Goal: Task Accomplishment & Management: Use online tool/utility

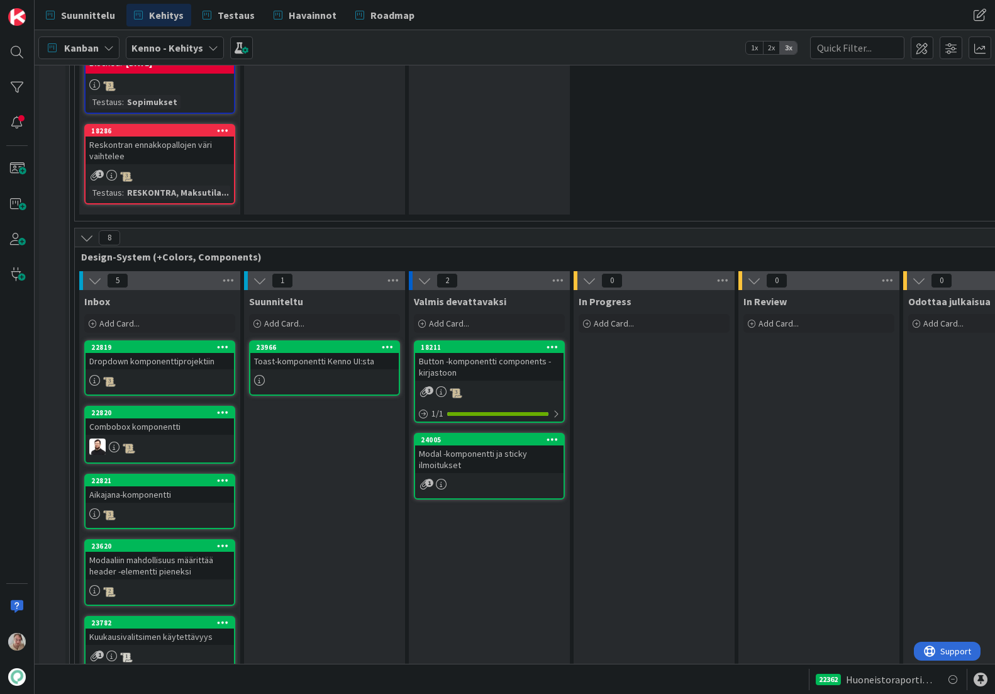
scroll to position [4042, 0]
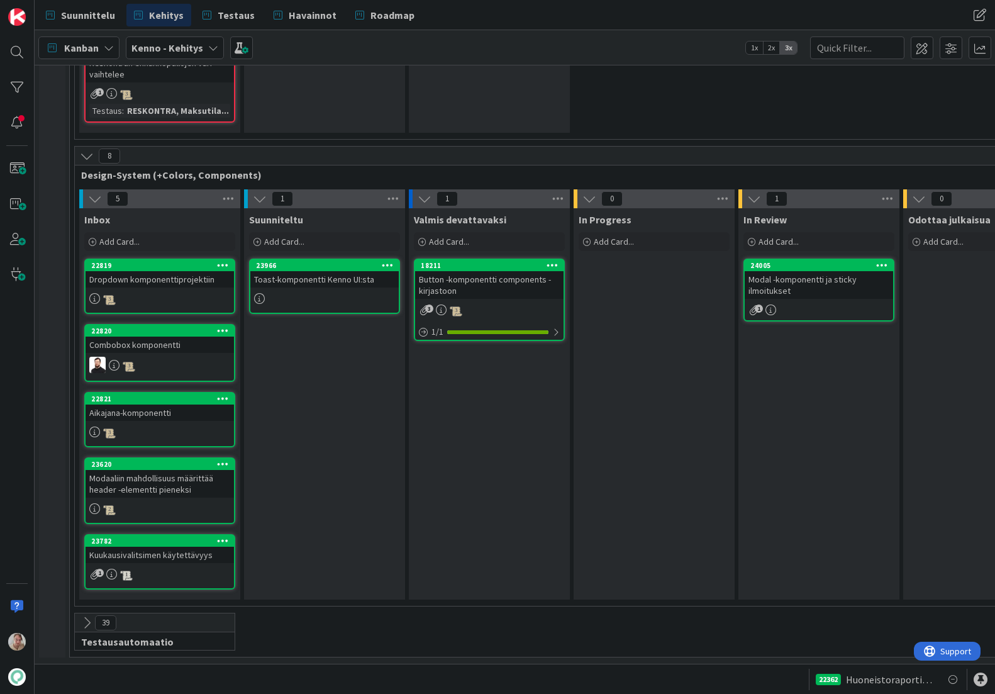
click at [803, 271] on div "Modal -komponentti ja sticky ilmoitukset" at bounding box center [819, 285] width 148 height 28
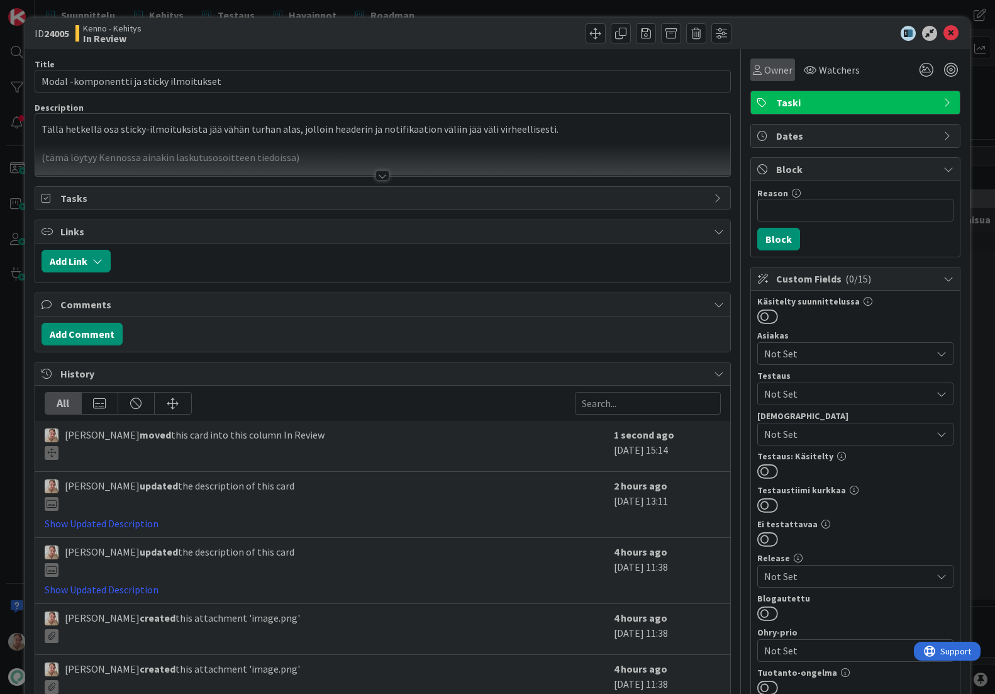
click at [770, 73] on span "Owner" at bounding box center [778, 69] width 28 height 15
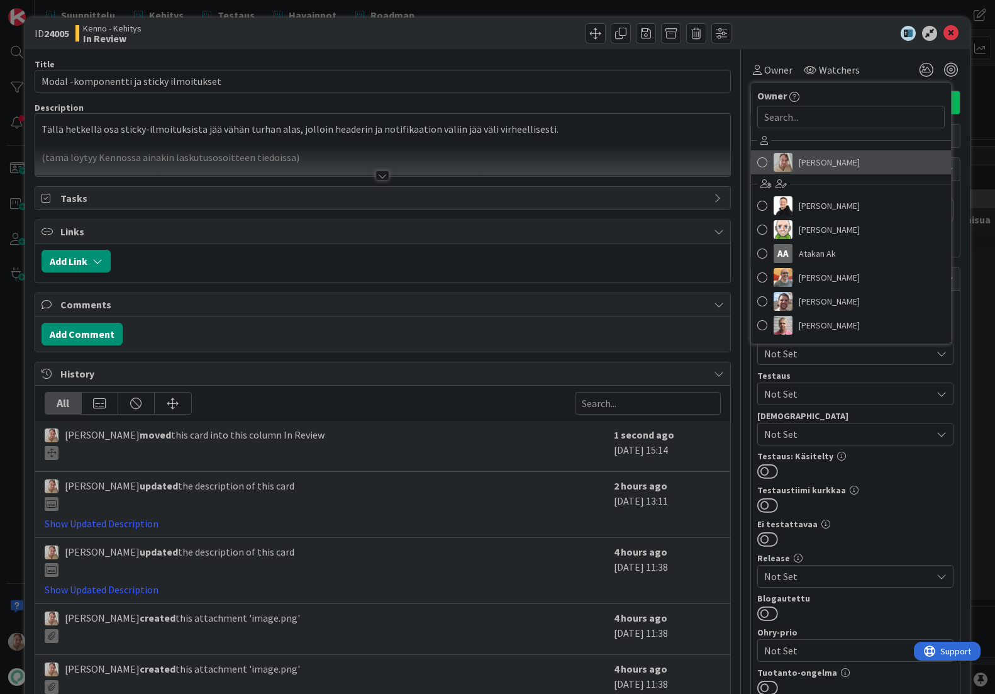
click at [838, 158] on span "[PERSON_NAME]" at bounding box center [829, 162] width 61 height 19
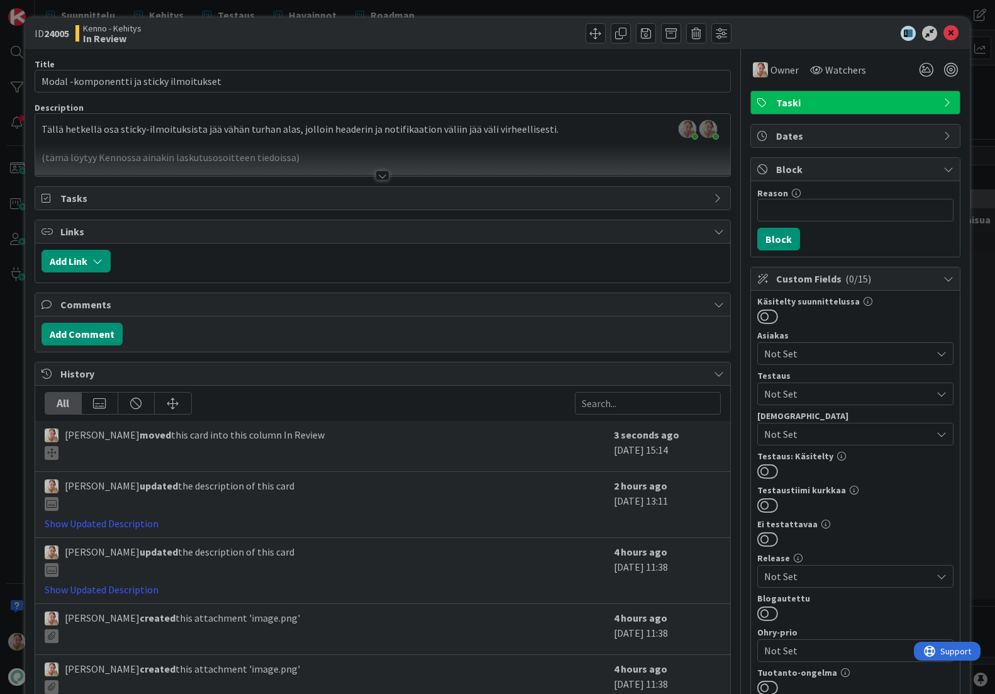
click at [860, 13] on div "ID 24005 Kenno - Kehitys In Review Title 40 / 128 Modal -komponentti ja sticky …" at bounding box center [497, 347] width 995 height 694
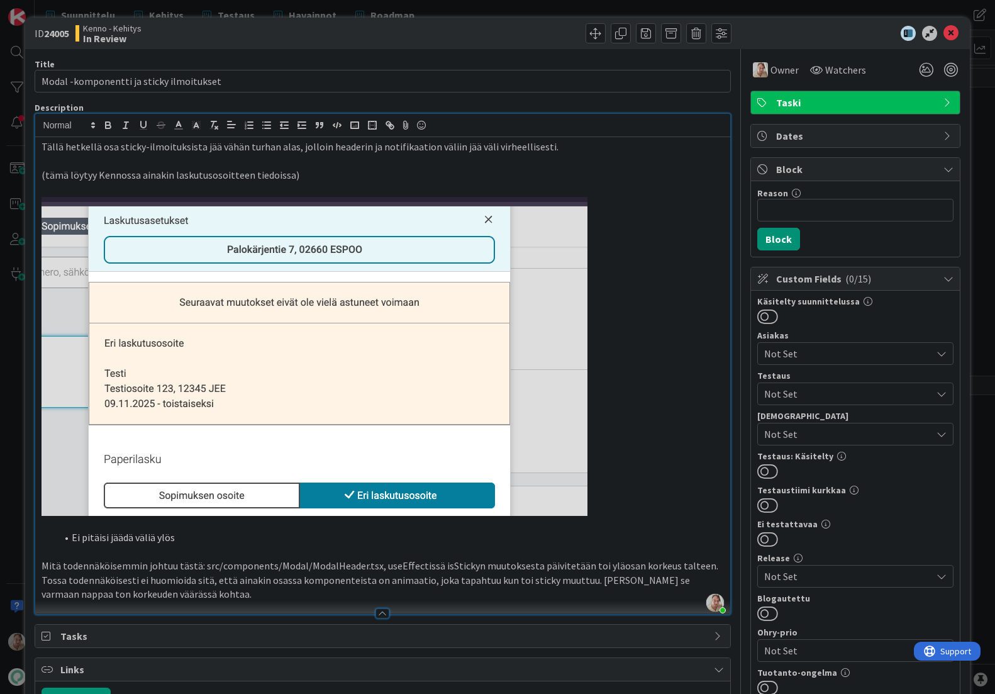
scroll to position [4042, 0]
click at [202, 596] on p "Mitä todennäköisemmin johtuu tästä: src/components/Modal/ModalHeader.tsx, useEf…" at bounding box center [383, 579] width 683 height 43
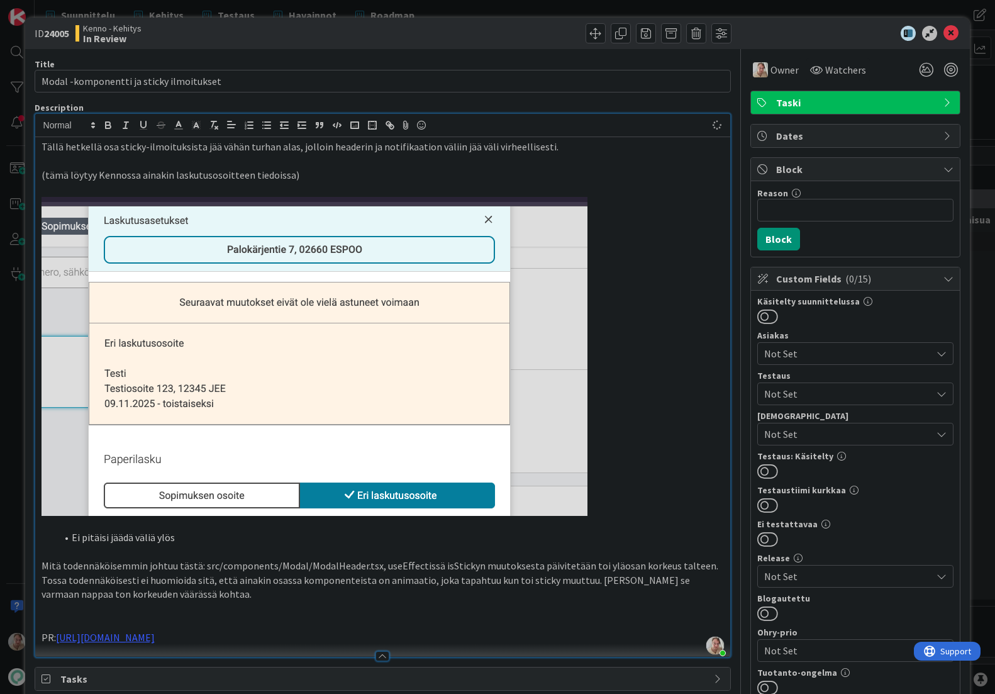
click at [814, 108] on span "Taski" at bounding box center [856, 102] width 161 height 15
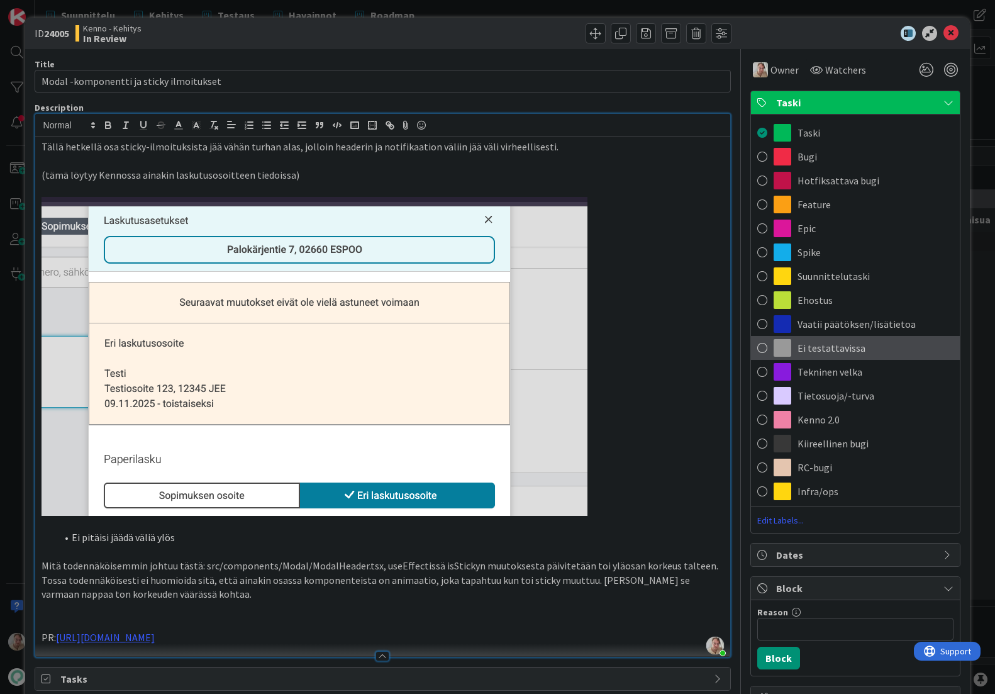
click at [838, 345] on span "Ei testattavissa" at bounding box center [831, 347] width 68 height 15
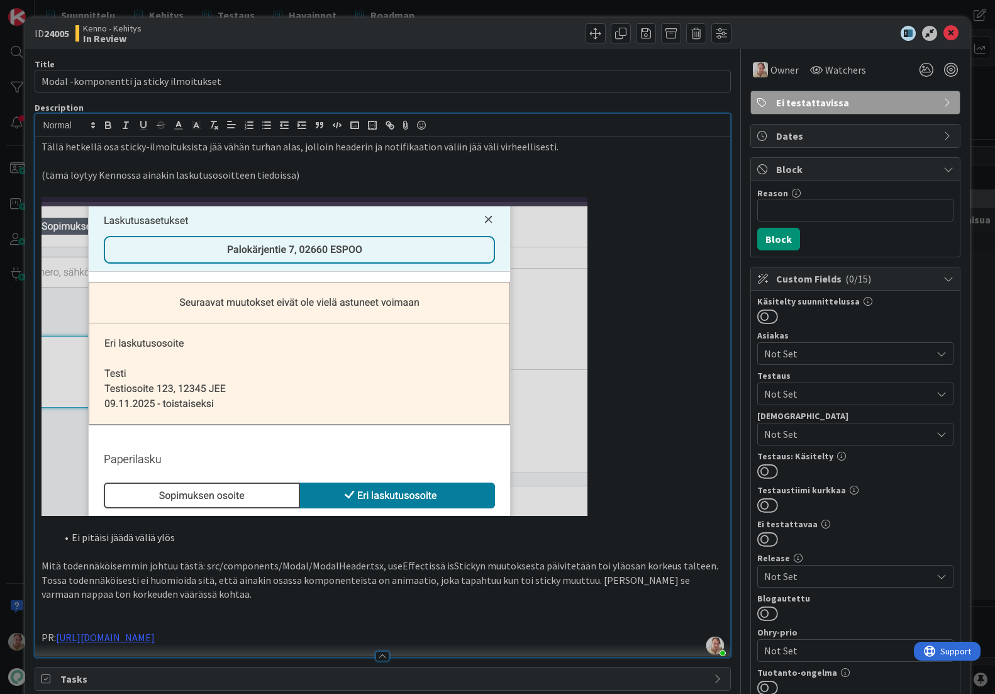
click at [819, 400] on span "Not Set" at bounding box center [847, 393] width 167 height 15
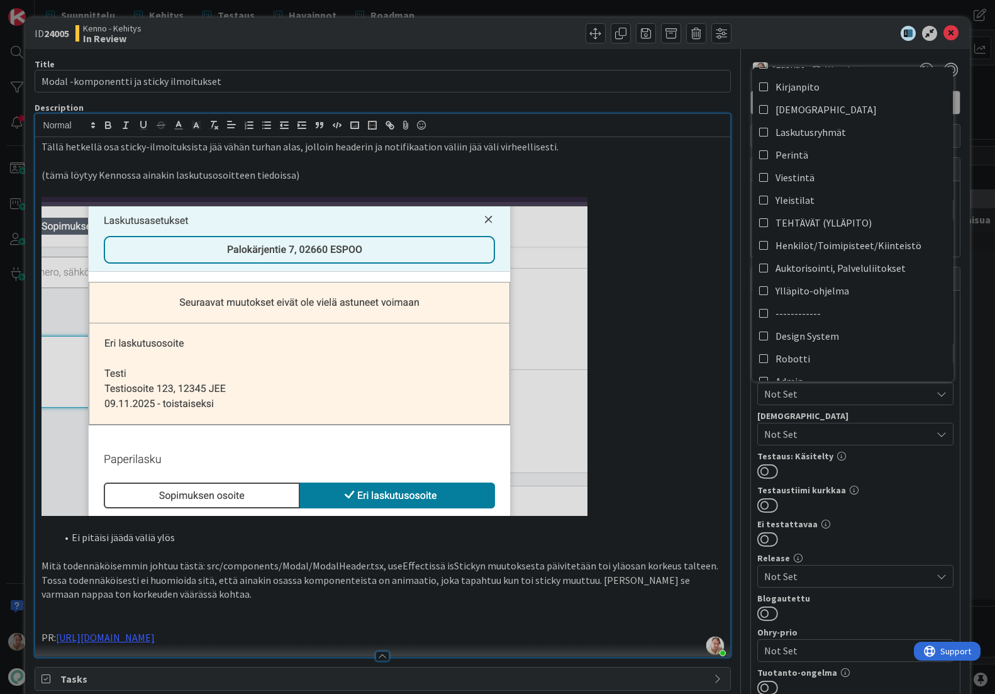
scroll to position [316, 0]
click at [842, 333] on link "Design System" at bounding box center [853, 334] width 200 height 23
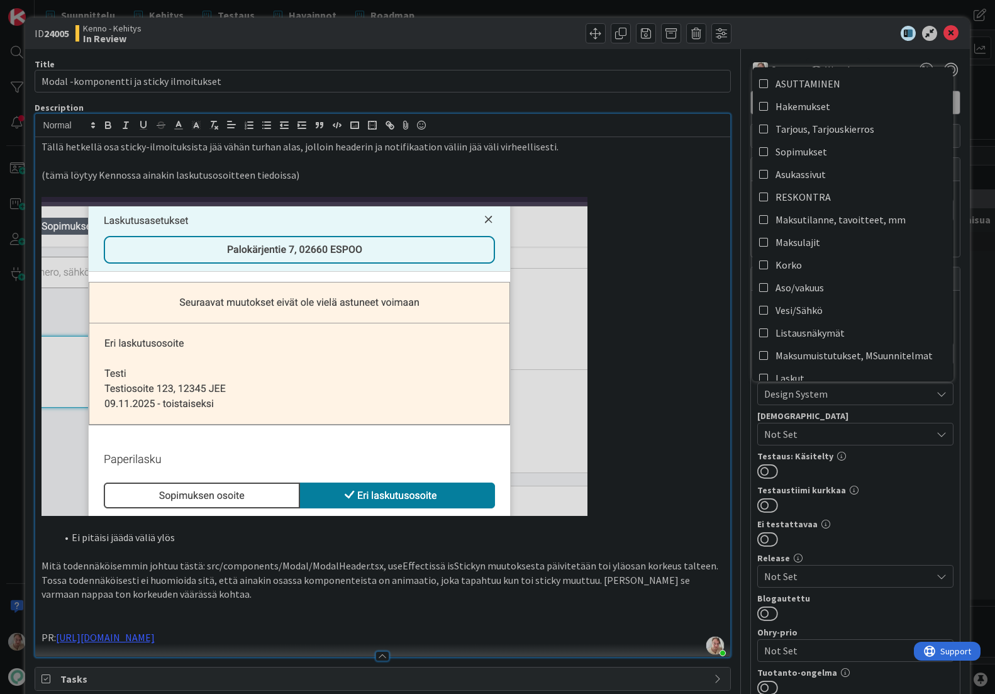
click at [693, 328] on p at bounding box center [383, 356] width 683 height 319
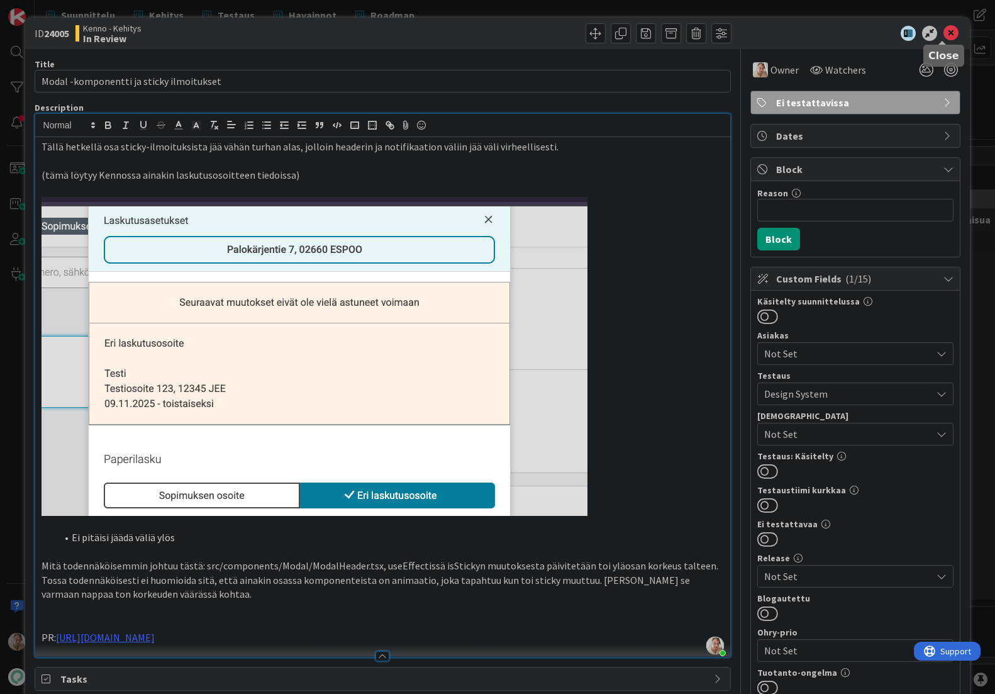
click at [943, 36] on icon at bounding box center [950, 33] width 15 height 15
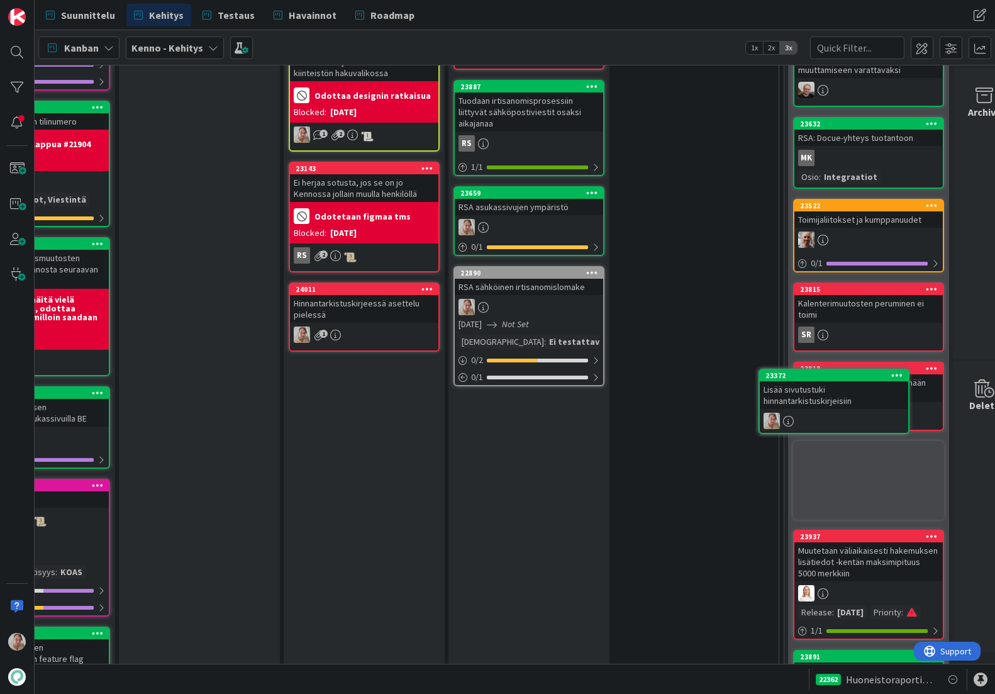
scroll to position [1532, 302]
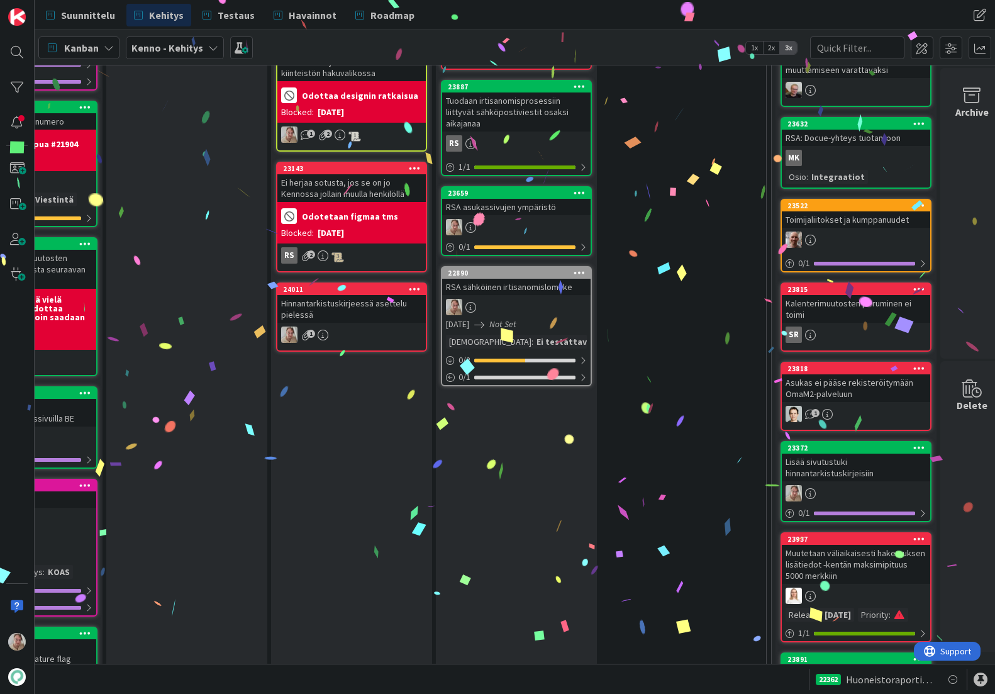
click at [918, 443] on icon at bounding box center [919, 447] width 12 height 9
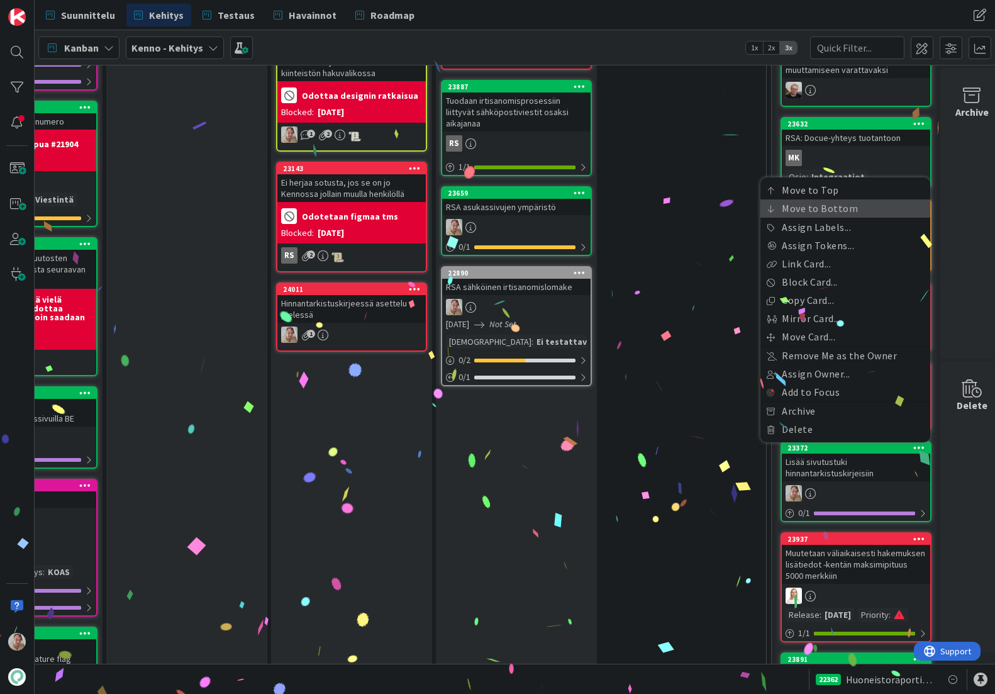
click at [827, 199] on link "Move to Bottom" at bounding box center [845, 208] width 170 height 18
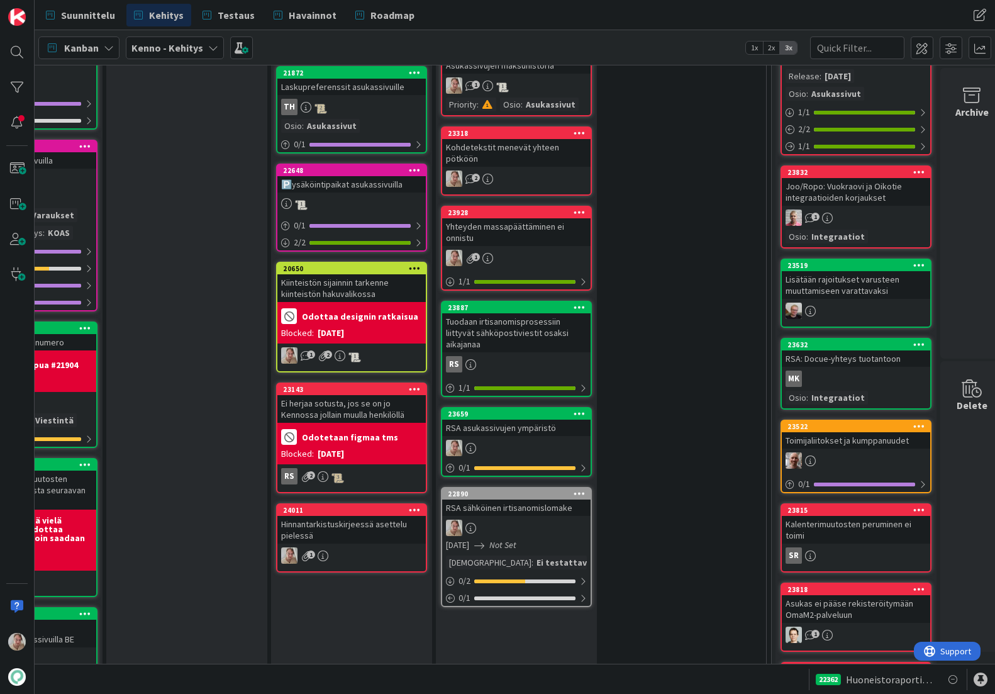
scroll to position [1573, 302]
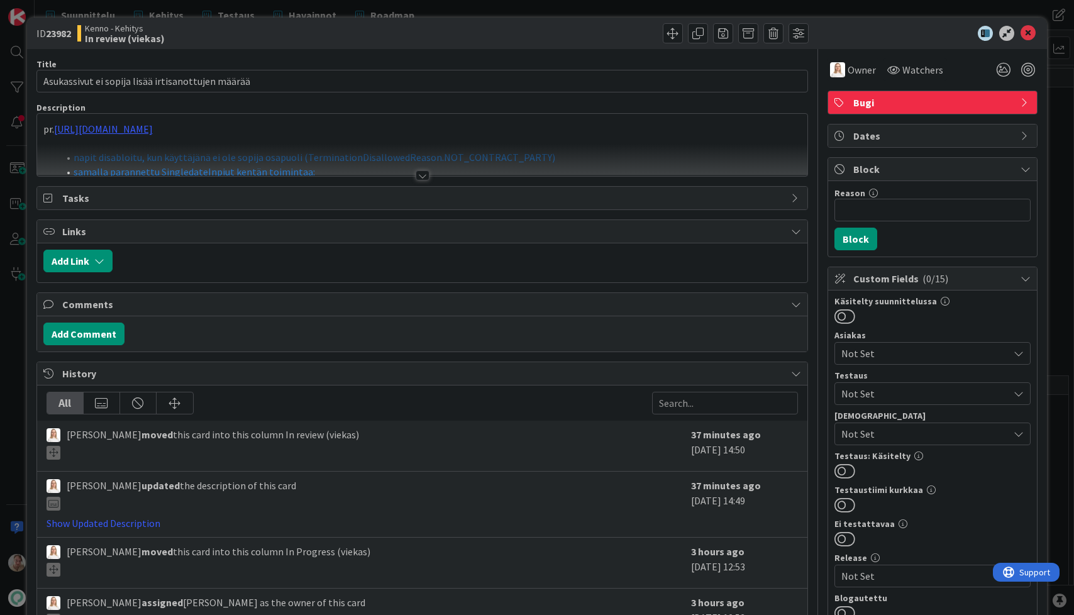
click at [378, 141] on p at bounding box center [422, 143] width 758 height 14
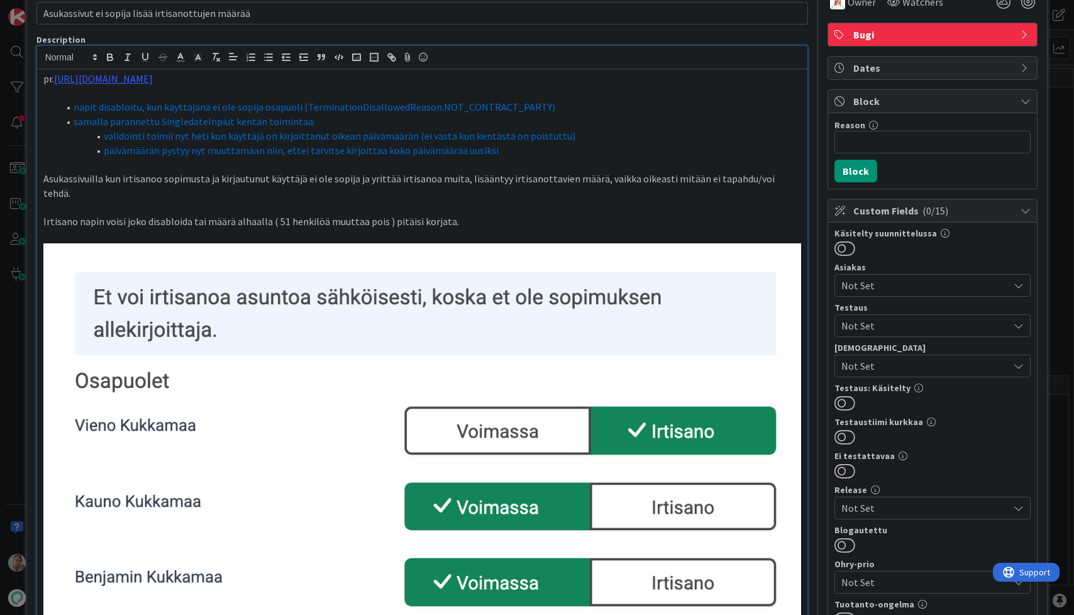
scroll to position [65, 0]
